Goal: Book appointment/travel/reservation

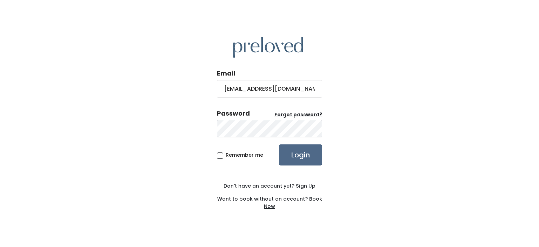
type input "equinebound@hotmail.com"
click at [279, 144] on input "Login" at bounding box center [300, 154] width 43 height 21
click at [298, 150] on input "Login" at bounding box center [300, 154] width 43 height 21
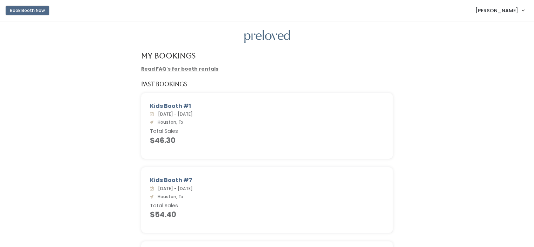
click at [28, 8] on button "Book Booth Now" at bounding box center [28, 10] width 44 height 9
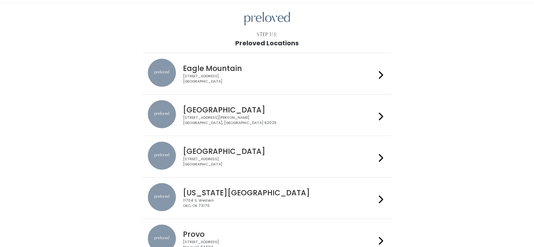
scroll to position [35, 0]
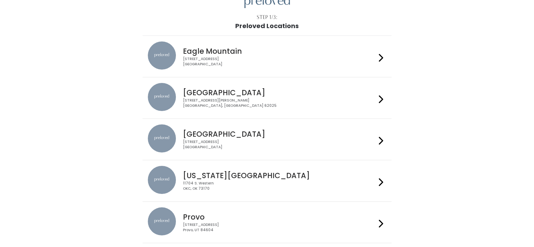
click at [313, 145] on div "3903 N Braeswood Blvd Houston, TX 77025" at bounding box center [279, 144] width 193 height 10
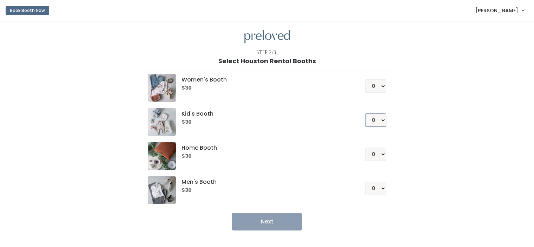
click at [378, 120] on select "0 1 2 3 4" at bounding box center [375, 119] width 21 height 13
select select "1"
click at [365, 113] on select "0 1 2 3 4" at bounding box center [375, 119] width 21 height 13
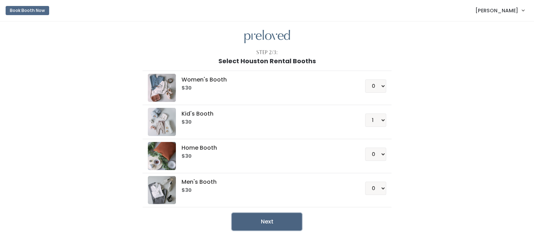
click at [285, 217] on button "Next" at bounding box center [267, 222] width 70 height 18
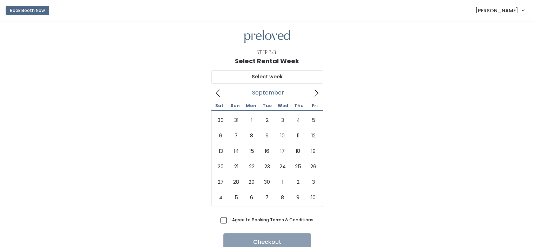
click at [315, 96] on icon at bounding box center [317, 93] width 8 height 8
